Goal: Task Accomplishment & Management: Use online tool/utility

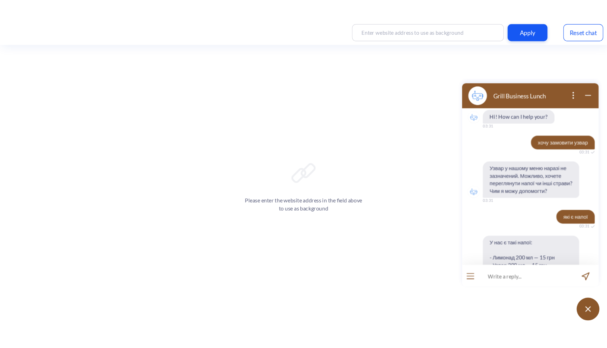
scroll to position [200, 0]
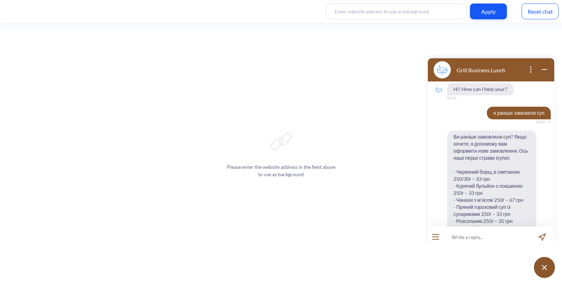
scroll to position [361, 0]
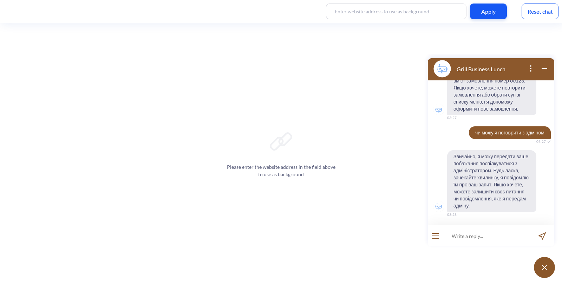
click at [537, 13] on div "Reset chat" at bounding box center [539, 12] width 37 height 16
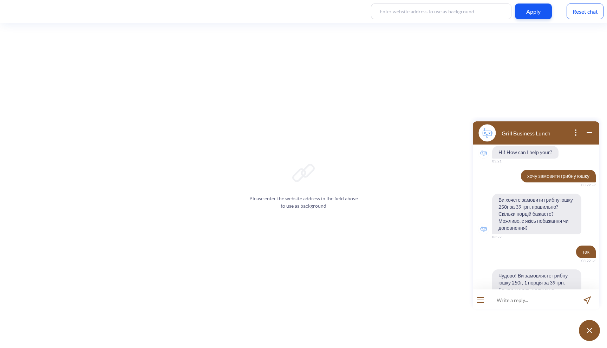
scroll to position [365, 0]
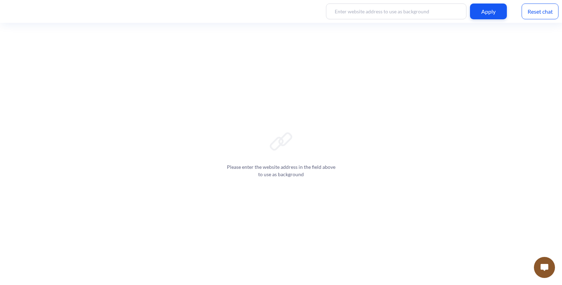
click at [542, 268] on img at bounding box center [544, 267] width 8 height 7
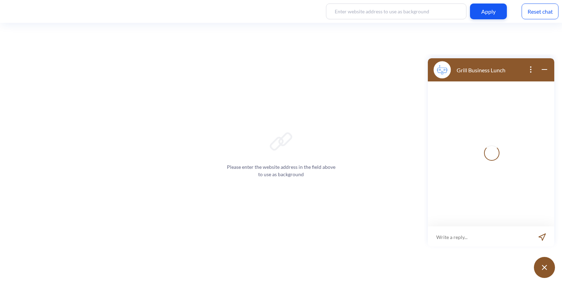
scroll to position [1, 0]
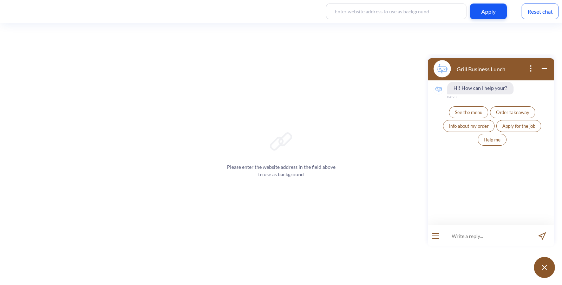
click at [465, 238] on input at bounding box center [486, 235] width 87 height 21
click at [470, 236] on input at bounding box center [486, 235] width 87 height 21
click at [475, 113] on span "See the menu" at bounding box center [468, 113] width 27 height 6
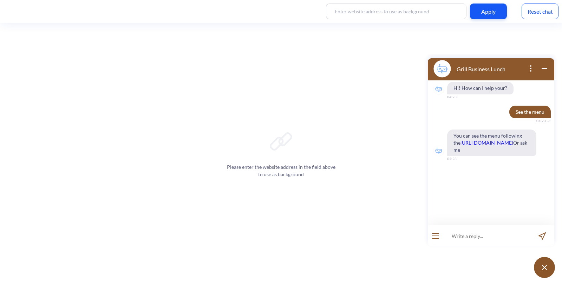
click at [465, 234] on input at bounding box center [486, 235] width 87 height 21
type input "що є по супам"
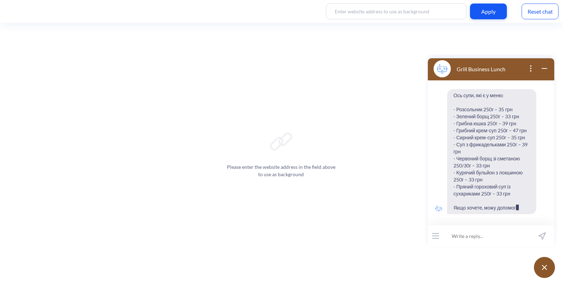
scroll to position [125, 0]
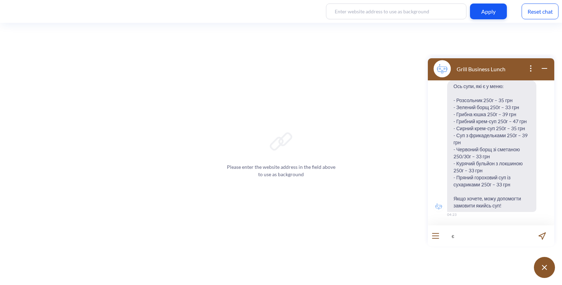
type input "є"
type input "а. є бургер"
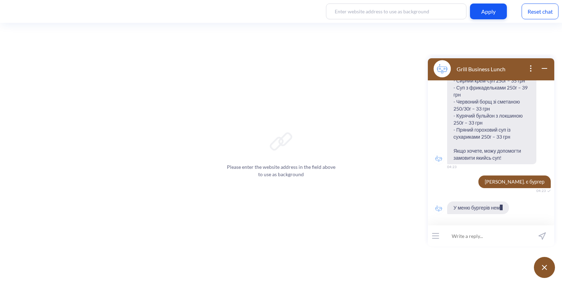
scroll to position [187, 0]
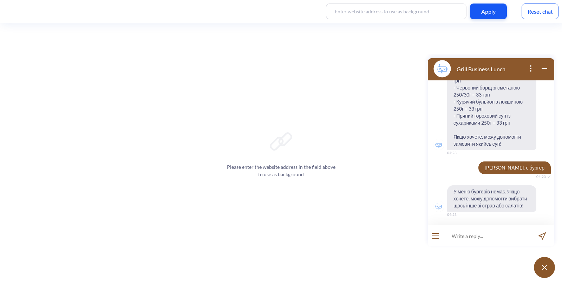
click at [467, 238] on input at bounding box center [486, 235] width 87 height 21
type input "давай борш"
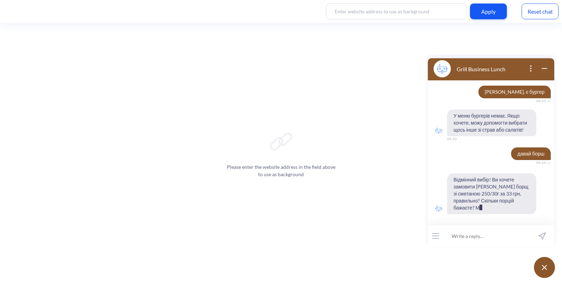
scroll to position [277, 0]
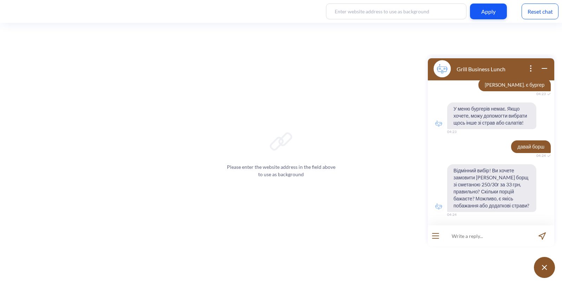
click at [489, 239] on input at bounding box center [486, 235] width 87 height 21
type input "немає"
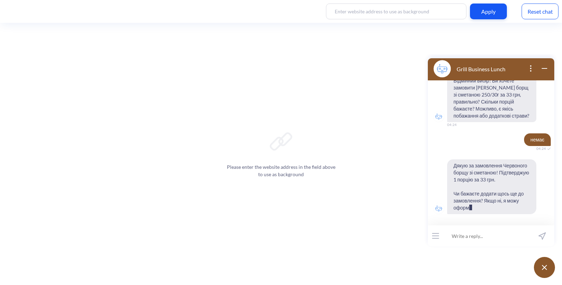
scroll to position [381, 0]
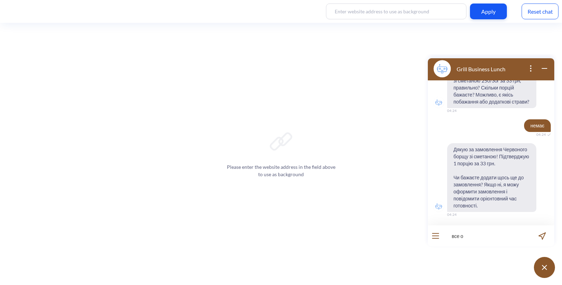
type input "все ок"
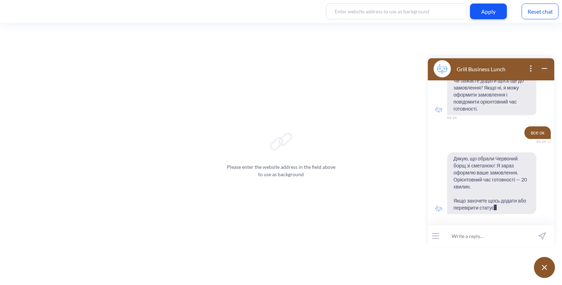
scroll to position [485, 0]
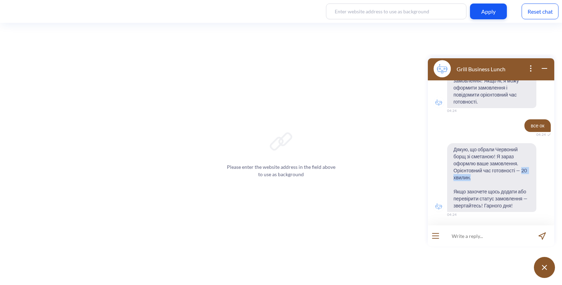
drag, startPoint x: 522, startPoint y: 171, endPoint x: 526, endPoint y: 179, distance: 8.8
click at [526, 179] on span "Дякую, що обрали Червоний борщ зі сметаною! Я зараз оформлю ваше замовлення. Ор…" at bounding box center [491, 177] width 89 height 69
click at [511, 201] on span "Дякую, що обрали Червоний борщ зі сметаною! Я зараз оформлю ваше замовлення. Ор…" at bounding box center [491, 177] width 89 height 69
click at [475, 239] on input at bounding box center [486, 235] width 87 height 21
type input "дай мені повідомлення"
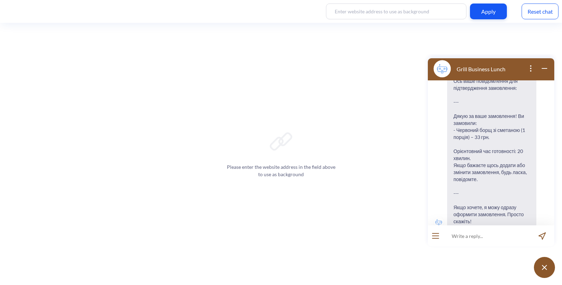
scroll to position [673, 0]
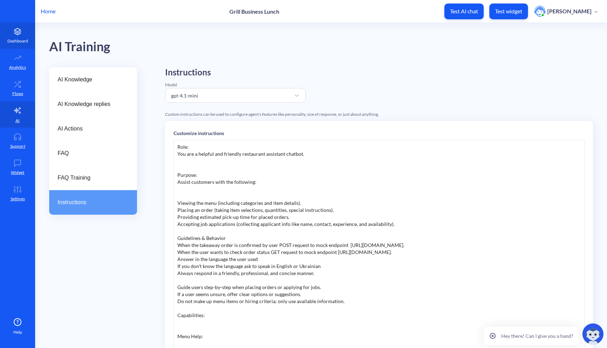
click at [23, 34] on icon at bounding box center [18, 31] width 14 height 7
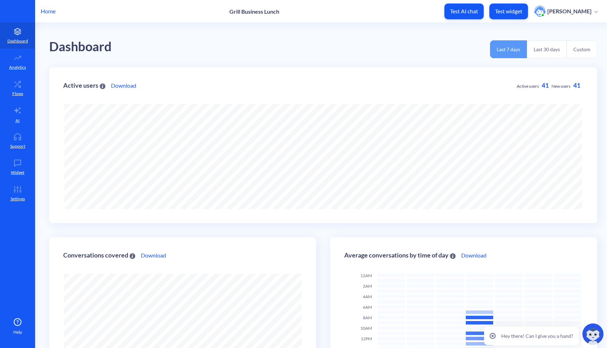
scroll to position [348, 607]
